Goal: Task Accomplishment & Management: Manage account settings

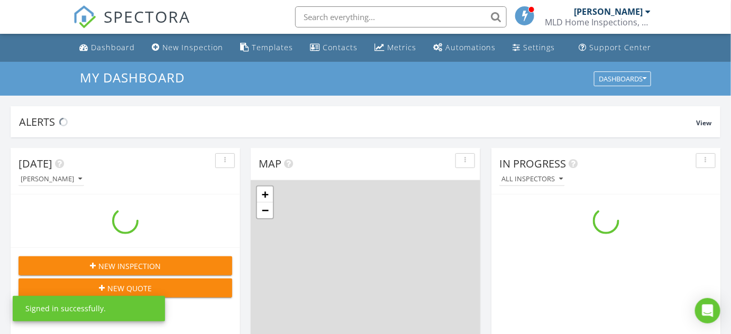
scroll to position [978, 746]
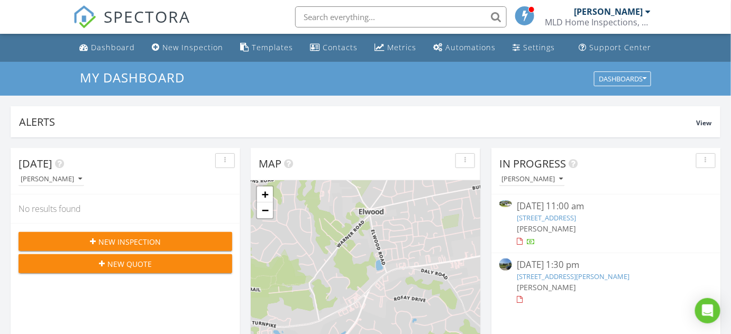
click at [570, 274] on link "38 Cliff Ln, Levittown, NY 11756" at bounding box center [573, 277] width 113 height 10
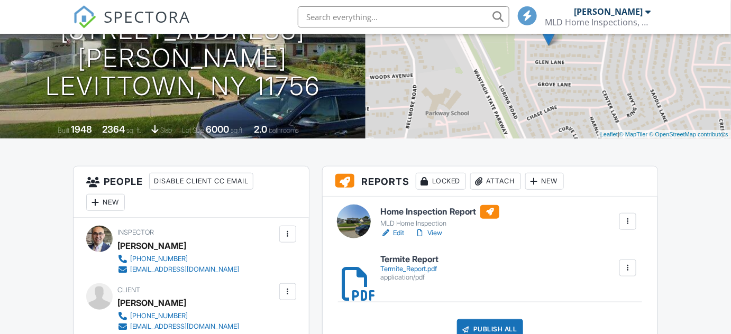
scroll to position [144, 0]
drag, startPoint x: 401, startPoint y: 231, endPoint x: 400, endPoint y: 237, distance: 5.9
click at [401, 231] on link "Edit" at bounding box center [392, 233] width 24 height 11
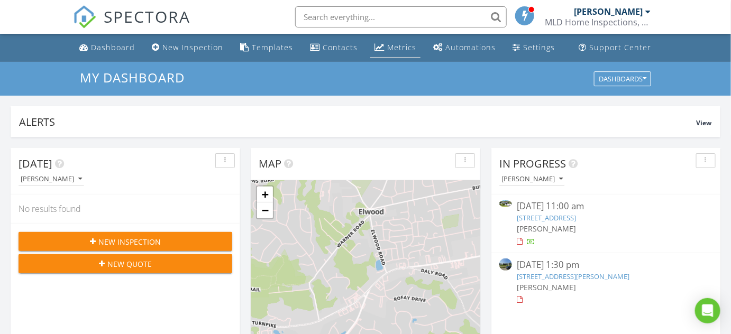
click at [387, 50] on div "Metrics" at bounding box center [401, 47] width 29 height 10
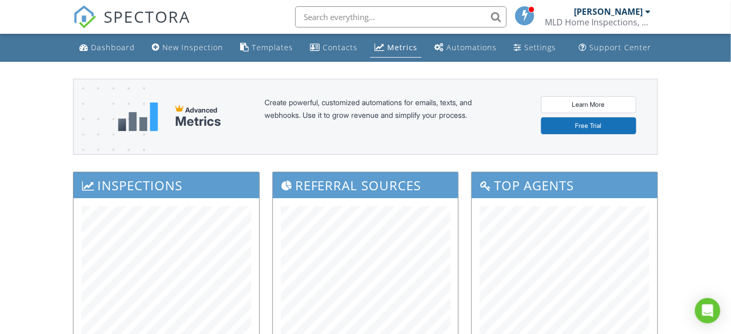
click at [93, 42] on div "Dashboard" at bounding box center [113, 47] width 44 height 10
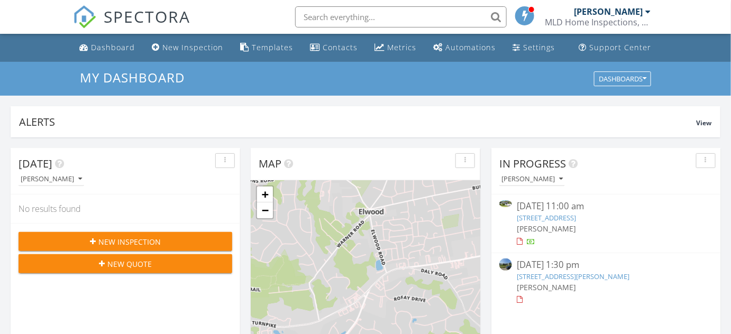
scroll to position [5, 5]
click at [577, 216] on link "370 Whittier Dr, Mastic Beach, NY 11951" at bounding box center [546, 218] width 59 height 10
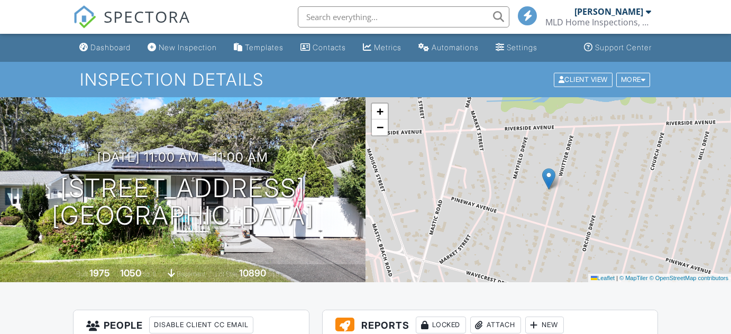
click at [502, 317] on div "Attach" at bounding box center [495, 325] width 51 height 17
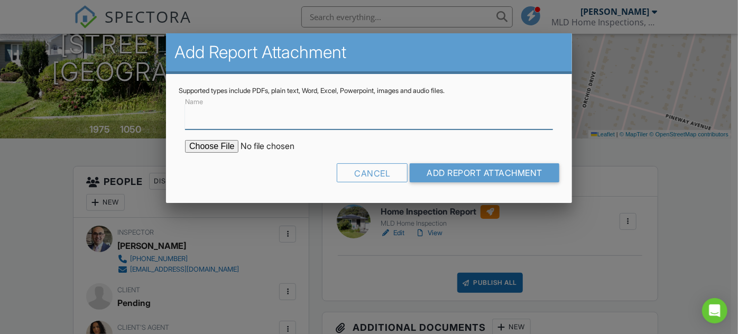
click at [197, 118] on input "Name" at bounding box center [369, 117] width 368 height 26
type input "Termite Report"
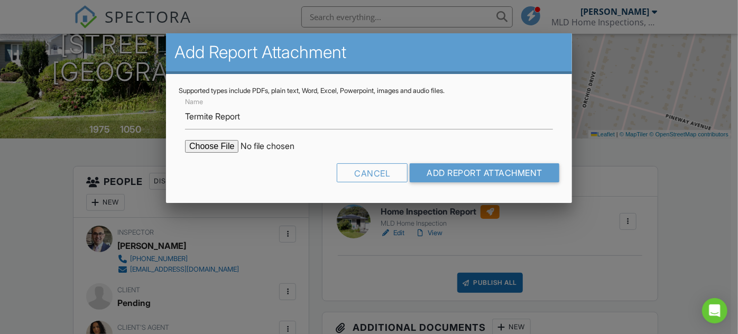
click at [227, 144] on input "file" at bounding box center [275, 146] width 180 height 13
type input "C:\fakepath\Termite Report.pdf"
click at [501, 175] on input "Add Report Attachment" at bounding box center [485, 172] width 150 height 19
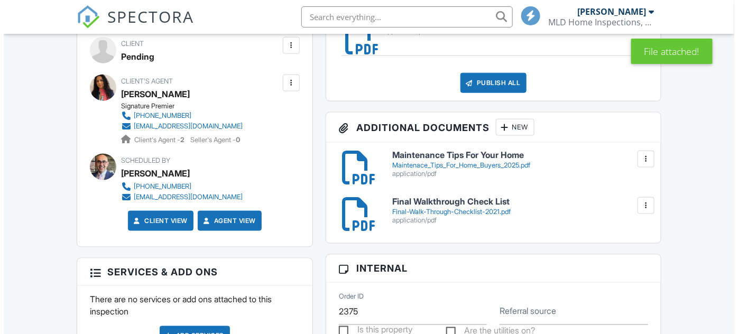
scroll to position [385, 0]
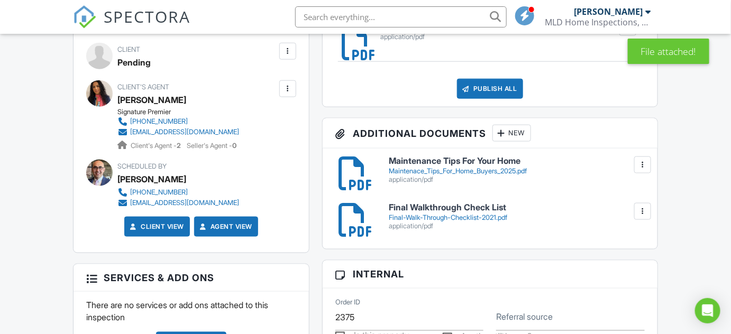
click at [518, 135] on div "New" at bounding box center [511, 133] width 39 height 17
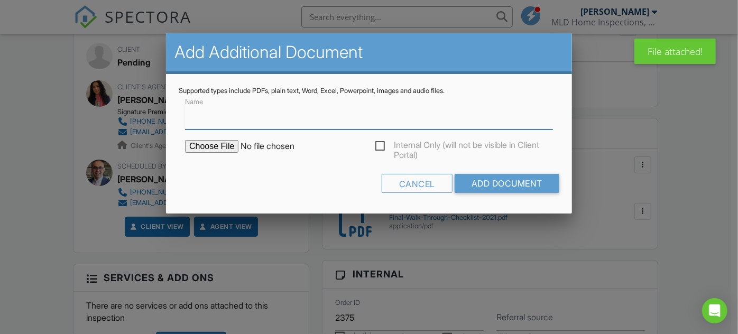
click at [194, 120] on input "Name" at bounding box center [369, 117] width 368 height 26
type input "Invoice"
click at [225, 141] on input "file" at bounding box center [275, 146] width 180 height 13
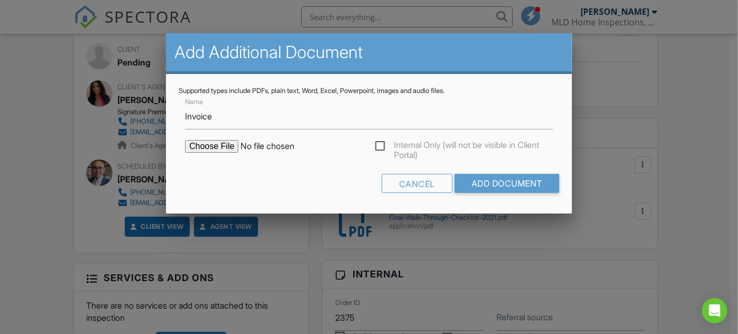
type input "C:\fakepath\Paid_Invoice.pdf"
click at [521, 187] on input "Add Document" at bounding box center [507, 183] width 105 height 19
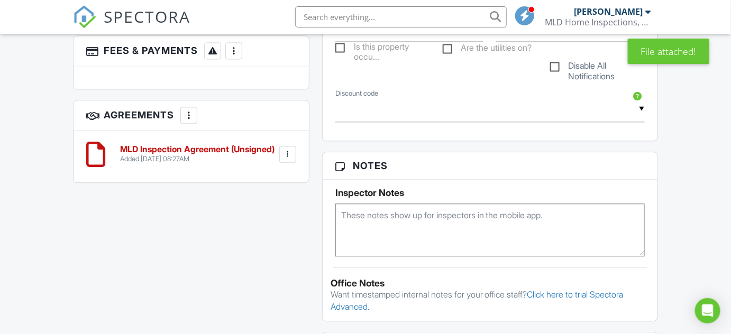
scroll to position [721, 0]
click at [217, 144] on h6 "MLD Inspection Agreement (Unsigned)" at bounding box center [197, 149] width 154 height 10
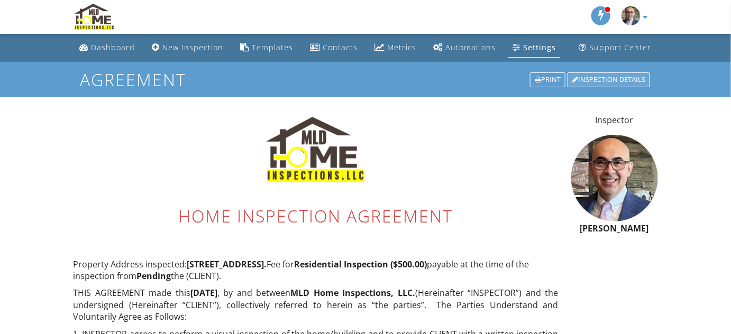
click at [599, 80] on div "Inspection Details" at bounding box center [609, 79] width 83 height 15
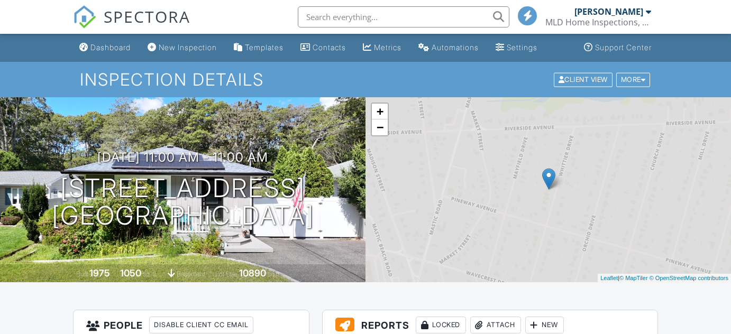
scroll to position [240, 0]
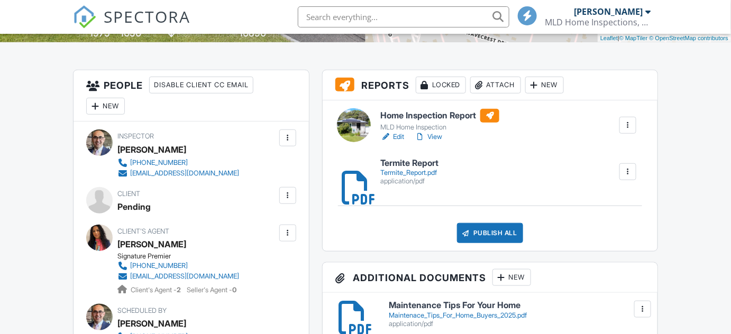
click at [285, 198] on div at bounding box center [287, 195] width 11 height 11
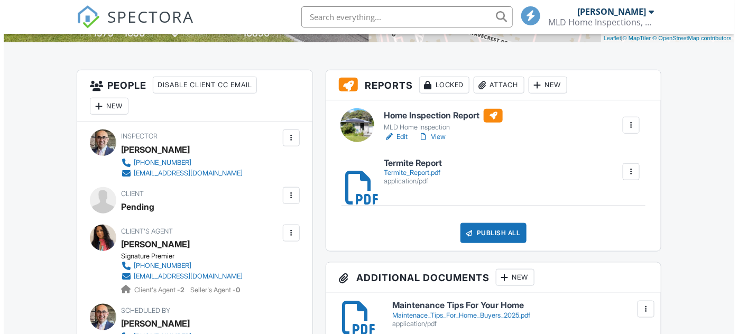
scroll to position [0, 0]
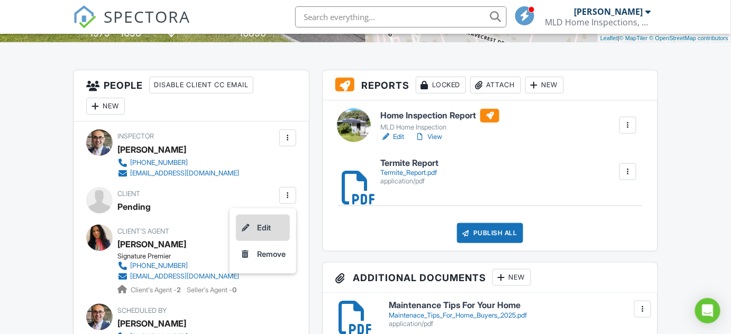
click at [261, 227] on li "Edit" at bounding box center [263, 228] width 54 height 26
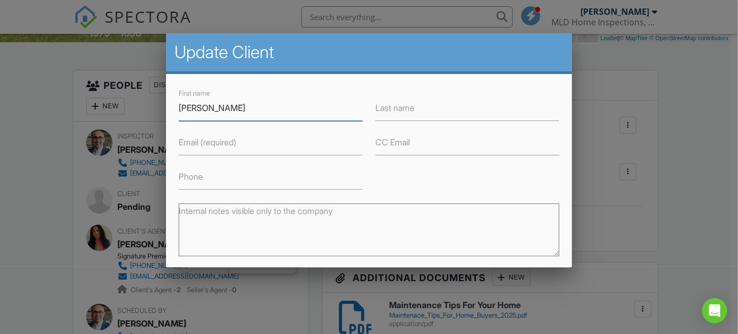
type input "Marvin"
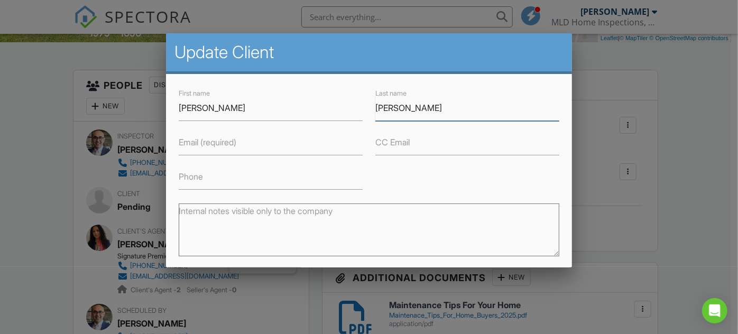
type input "Ramos"
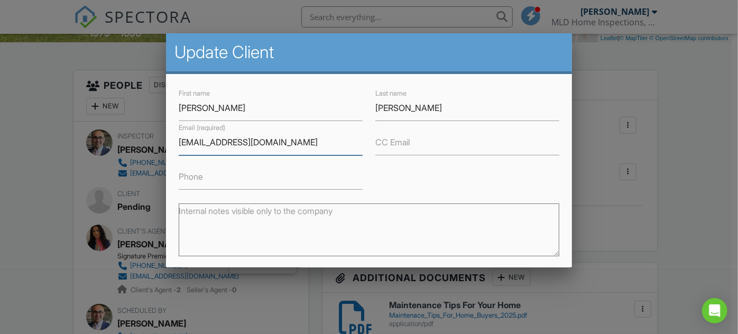
type input "marvinramosmg06@gmail.com"
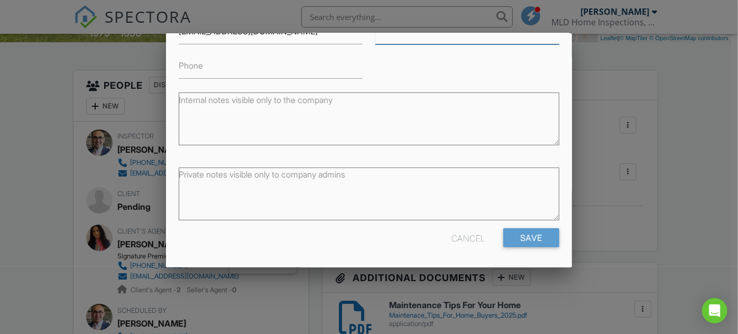
scroll to position [111, 0]
click at [542, 239] on input "Save" at bounding box center [532, 237] width 56 height 19
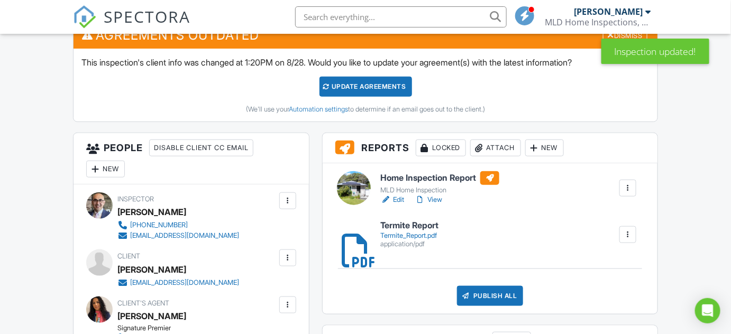
click at [383, 88] on div "Update Agreements" at bounding box center [365, 87] width 93 height 20
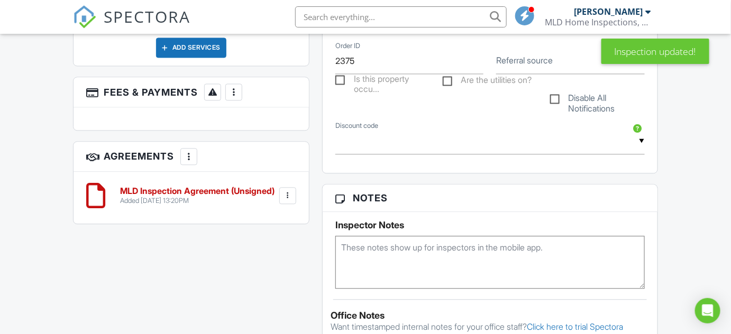
scroll to position [721, 0]
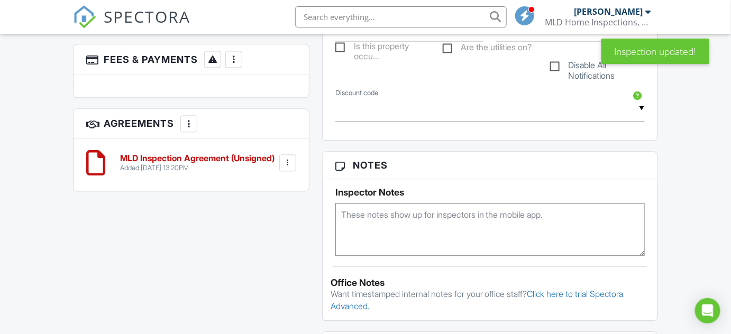
click at [285, 159] on div at bounding box center [287, 163] width 11 height 11
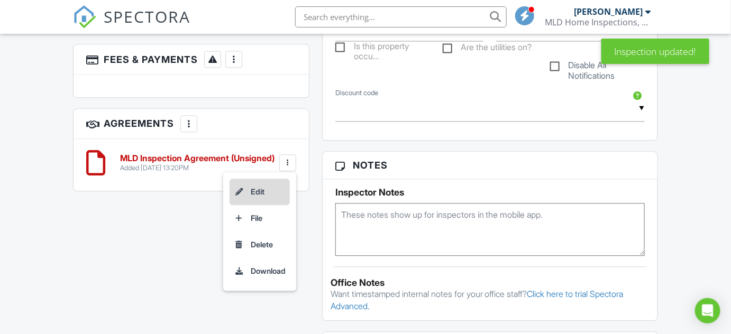
click at [258, 189] on li "Edit" at bounding box center [260, 192] width 60 height 26
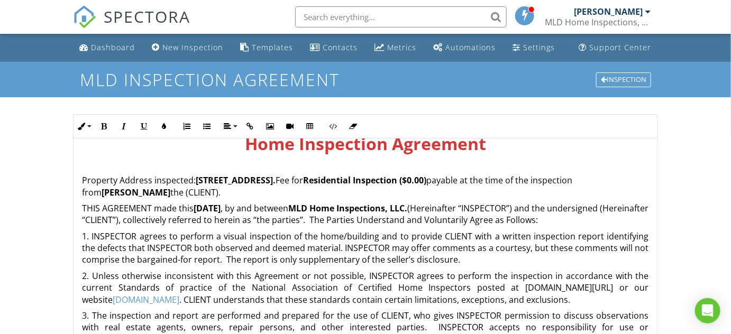
scroll to position [96, 0]
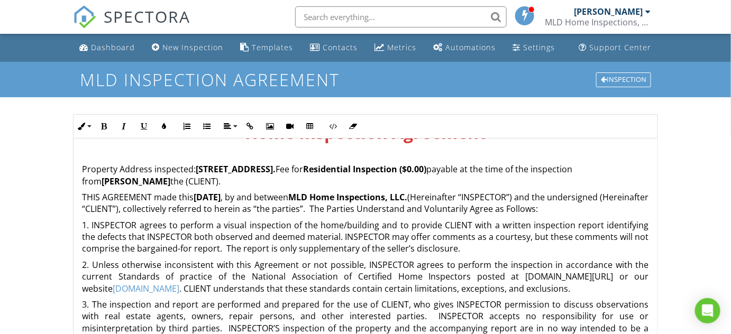
click at [426, 166] on strong "Residential Inspection ($0.00)" at bounding box center [364, 169] width 123 height 12
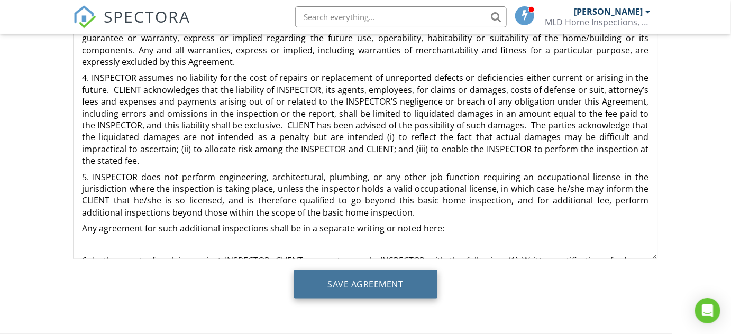
click at [388, 288] on input "Save Agreement" at bounding box center [365, 284] width 143 height 29
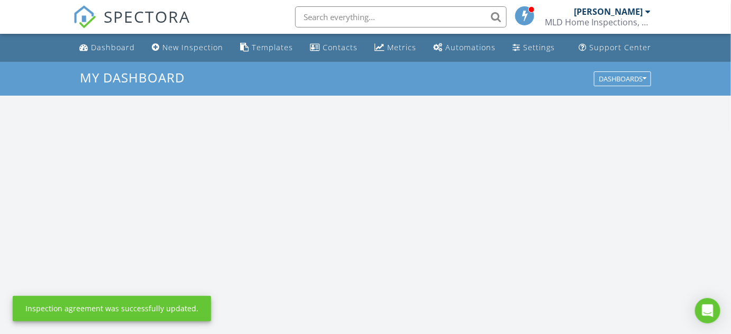
scroll to position [978, 746]
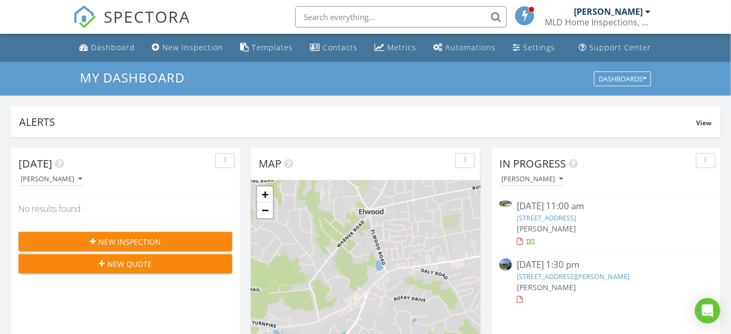
click at [577, 218] on link "[STREET_ADDRESS]" at bounding box center [546, 218] width 59 height 10
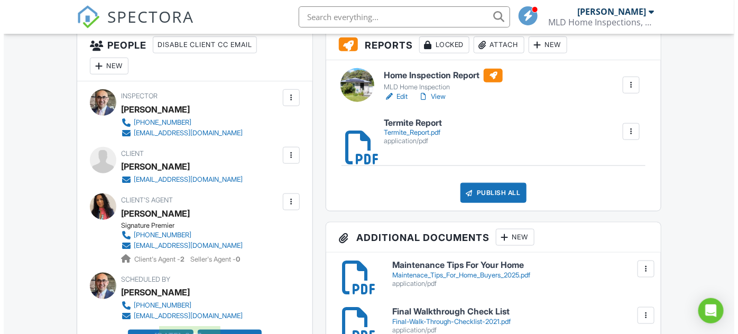
scroll to position [240, 0]
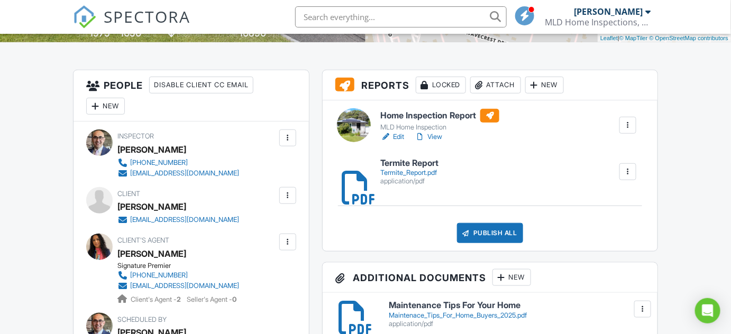
click at [483, 231] on div "Publish All" at bounding box center [490, 233] width 66 height 20
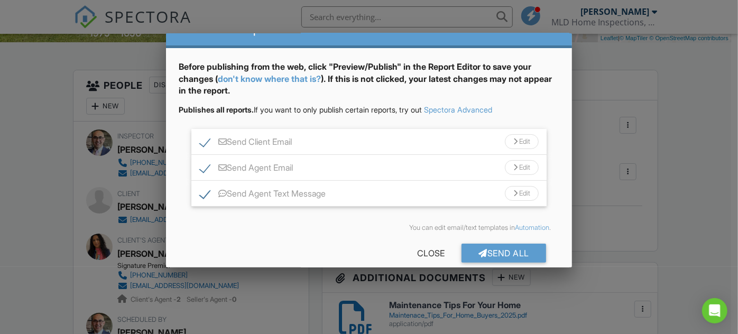
scroll to position [40, 0]
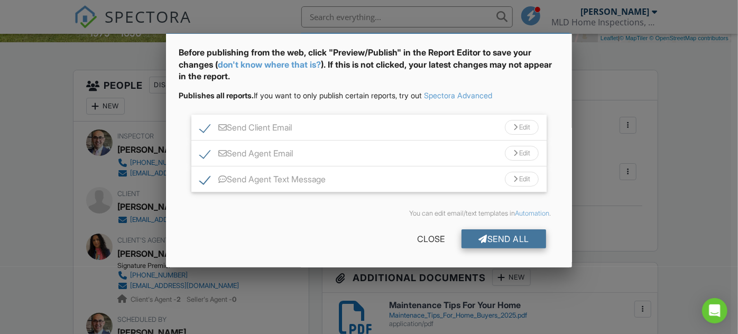
click at [510, 238] on div "Send All" at bounding box center [504, 239] width 85 height 19
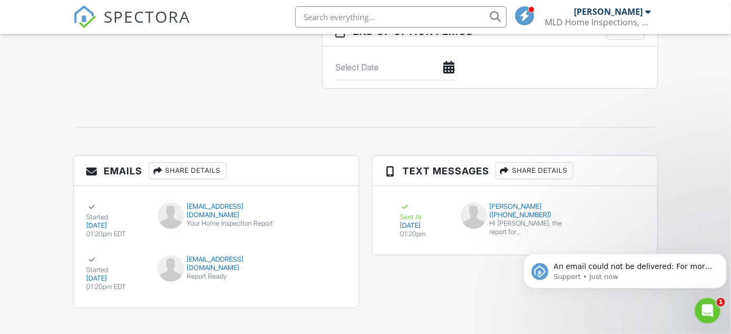
scroll to position [1272, 0]
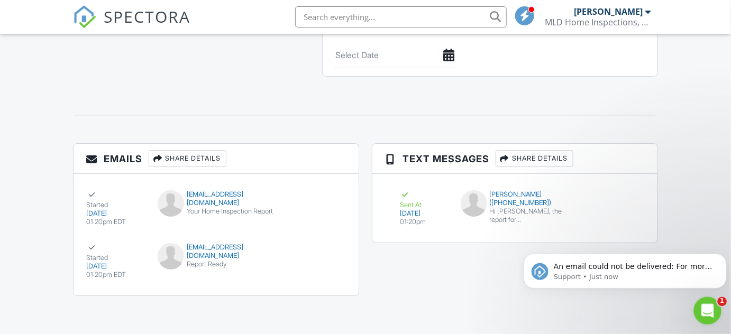
click at [710, 309] on icon "Open Intercom Messenger" at bounding box center [706, 309] width 17 height 17
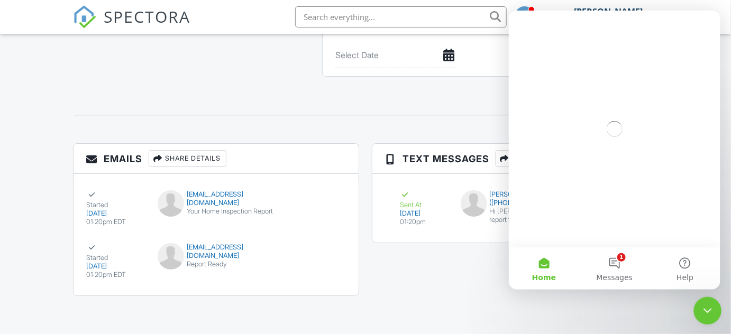
scroll to position [0, 0]
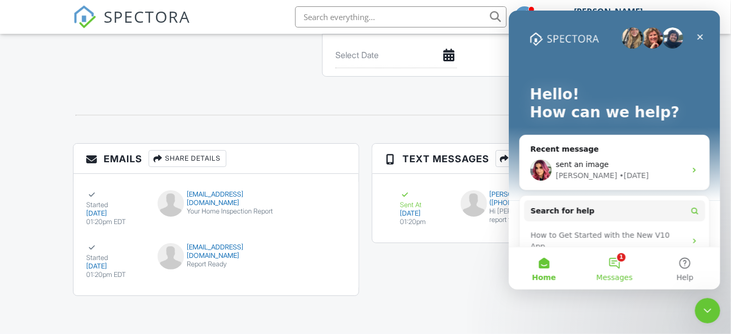
click at [615, 261] on button "1 Messages" at bounding box center [614, 268] width 70 height 42
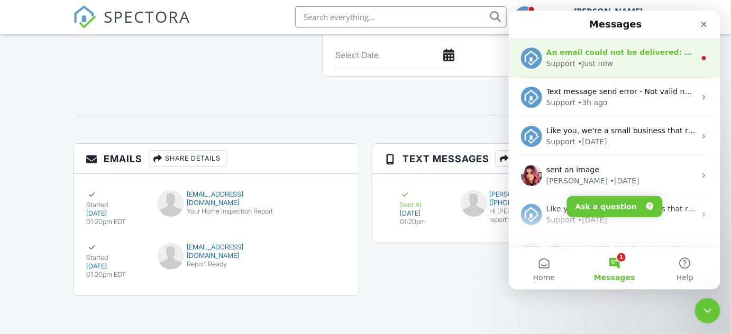
click at [621, 62] on div "Support • Just now" at bounding box center [620, 63] width 149 height 11
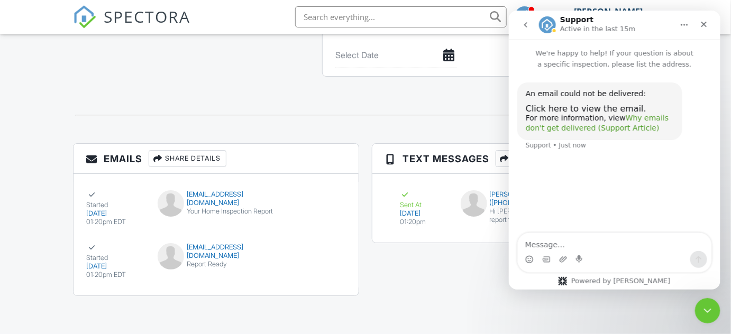
click at [605, 127] on link "Why emails don't get delivered (Support Article)" at bounding box center [596, 122] width 143 height 19
drag, startPoint x: 457, startPoint y: 289, endPoint x: 419, endPoint y: 257, distance: 49.2
click at [457, 289] on div "Emails Share Details Started 08/28/2025 01:20pm EDT marvinramosmg06@gmail.com Y…" at bounding box center [366, 224] width 598 height 163
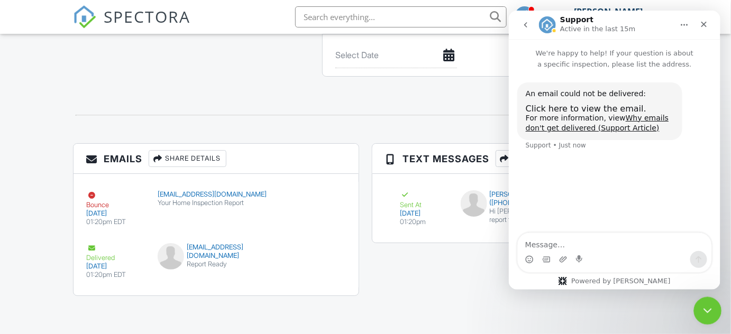
click at [703, 313] on icon "Close Intercom Messenger" at bounding box center [706, 309] width 13 height 13
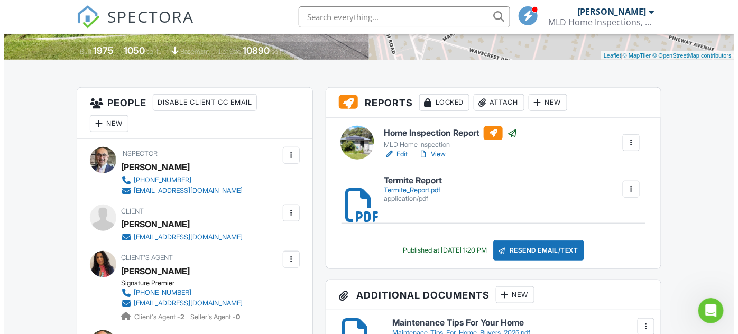
scroll to position [345, 0]
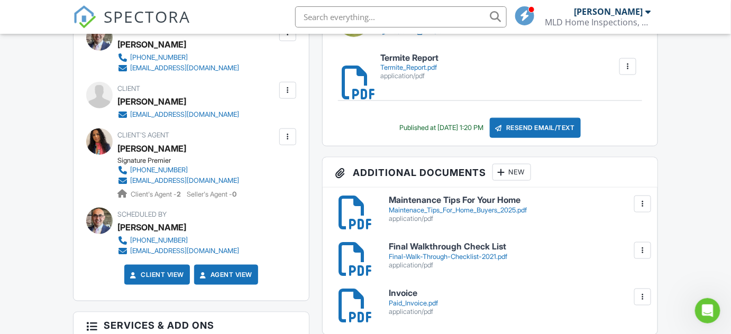
click at [291, 94] on div at bounding box center [287, 90] width 11 height 11
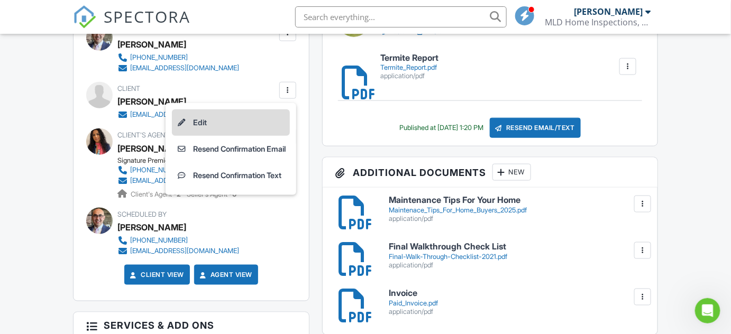
click at [227, 116] on li "Edit" at bounding box center [231, 122] width 118 height 26
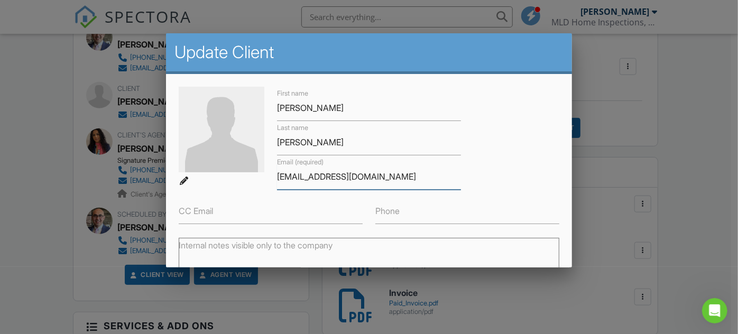
click at [326, 176] on input "[EMAIL_ADDRESS][DOMAIN_NAME]" at bounding box center [369, 177] width 184 height 26
click at [401, 177] on input "[EMAIL_ADDRESS][DOMAIN_NAME]" at bounding box center [369, 177] width 184 height 26
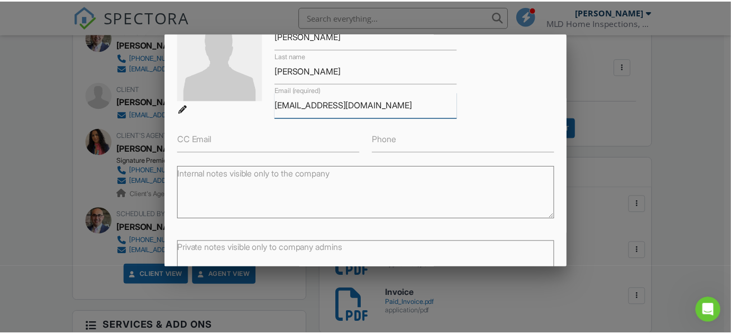
scroll to position [145, 0]
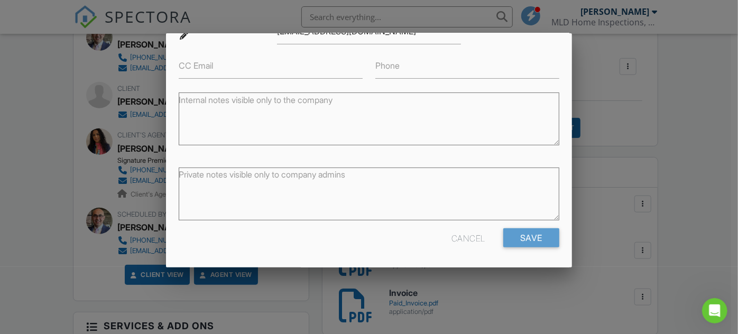
click at [461, 234] on div "Cancel" at bounding box center [469, 237] width 34 height 19
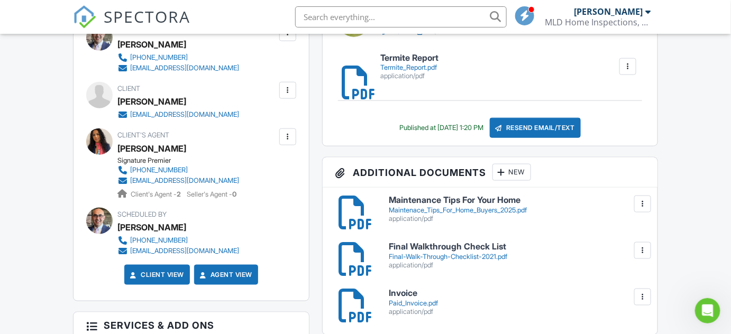
scroll to position [105, 0]
